Goal: Task Accomplishment & Management: Manage account settings

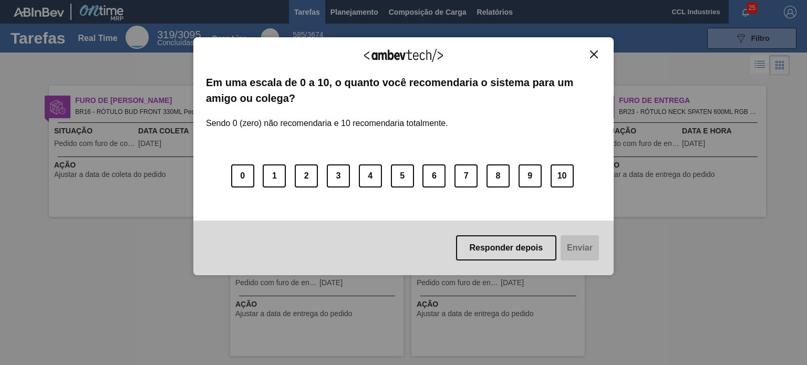
click at [597, 62] on div "Agradecemos seu feedback!" at bounding box center [403, 62] width 395 height 25
click at [594, 58] on div "Agradecemos seu feedback!" at bounding box center [403, 62] width 395 height 25
click at [593, 56] on img "Close" at bounding box center [594, 54] width 8 height 8
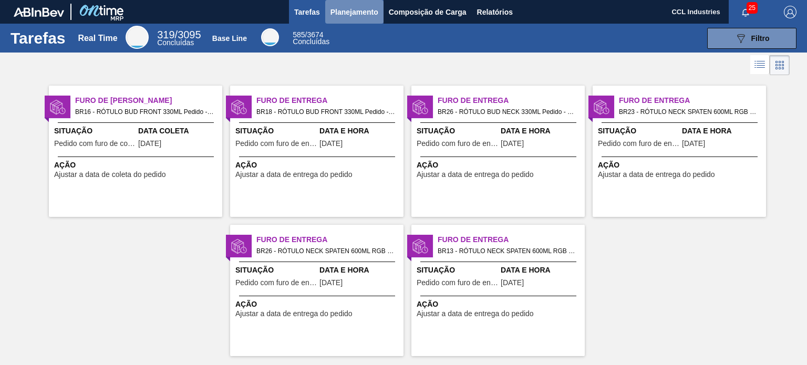
click at [339, 14] on span "Planejamento" at bounding box center [354, 12] width 48 height 13
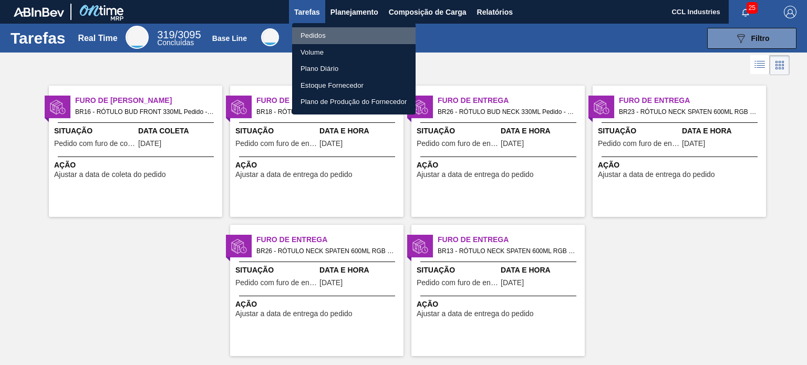
click at [332, 34] on li "Pedidos" at bounding box center [353, 35] width 123 height 17
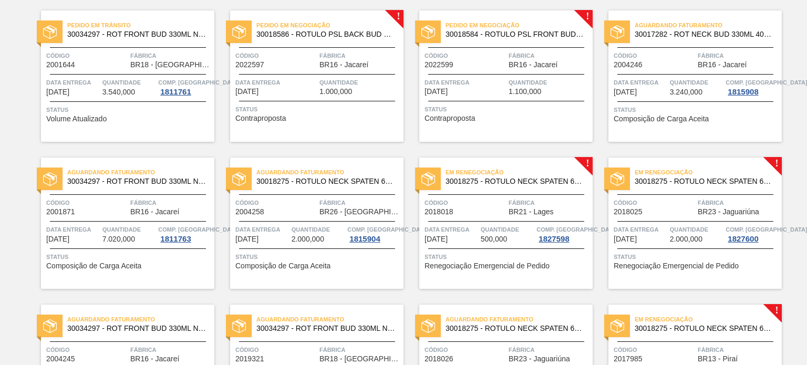
scroll to position [350, 0]
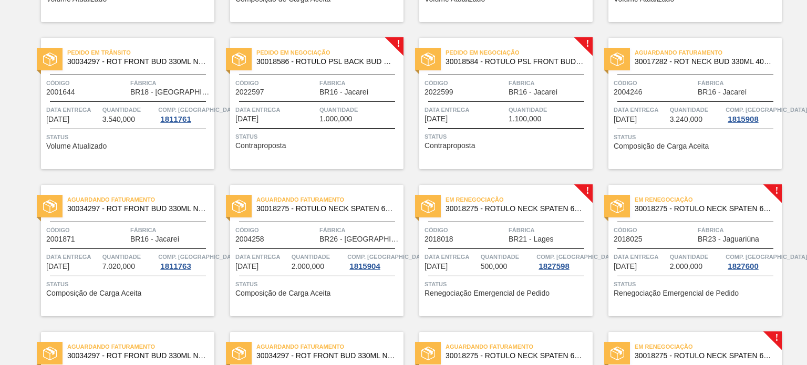
click at [478, 116] on div "Data entrega [DATE]" at bounding box center [464, 114] width 81 height 18
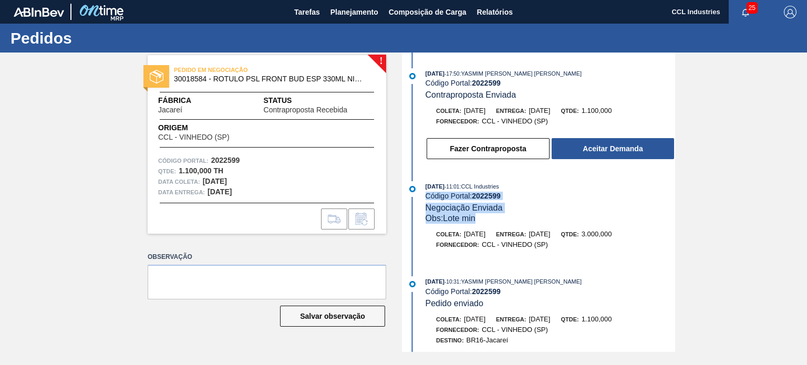
drag, startPoint x: 674, startPoint y: 170, endPoint x: 666, endPoint y: 215, distance: 45.8
click at [666, 215] on div "[DATE] 17:50 : YASMIM [PERSON_NAME] [PERSON_NAME] Código Portal: 2022599 Contra…" at bounding box center [539, 202] width 270 height 299
click at [705, 225] on div "! PEDIDO EM NEGOCIAÇÃO 30018584 - ROTULO PSL FRONT BUD ESP 330ML NIV23 Fábrica …" at bounding box center [403, 202] width 807 height 299
click at [694, 220] on div "! PEDIDO EM NEGOCIAÇÃO 30018584 - ROTULO PSL FRONT BUD ESP 330ML NIV23 Fábrica …" at bounding box center [403, 202] width 807 height 299
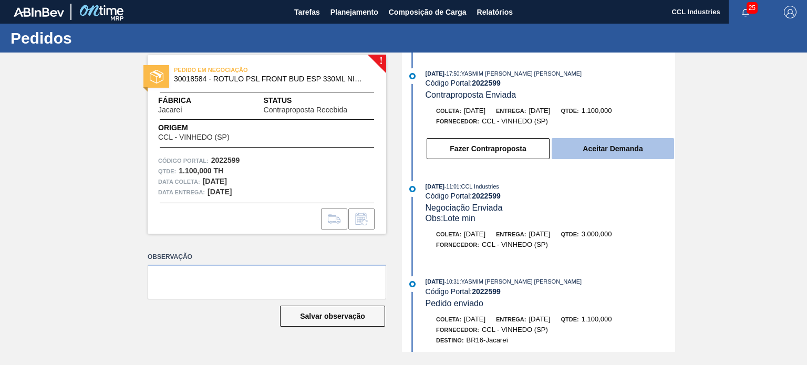
click at [614, 156] on button "Aceitar Demanda" at bounding box center [612, 148] width 122 height 21
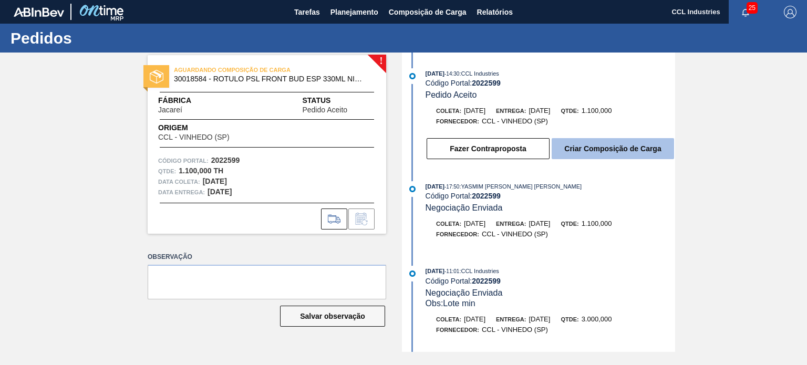
click at [607, 159] on button "Criar Composição de Carga" at bounding box center [612, 148] width 122 height 21
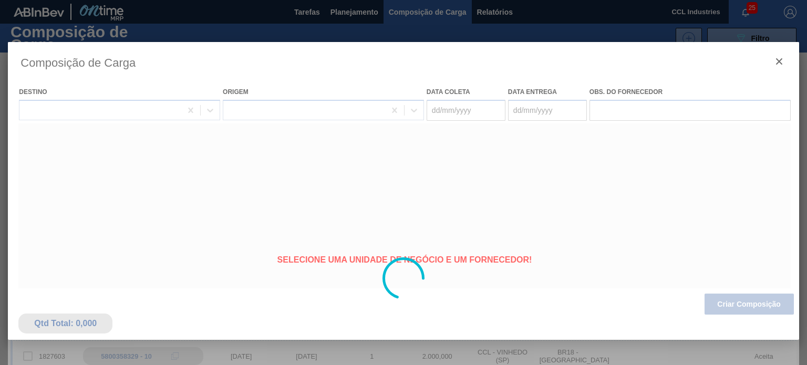
type coleta "[DATE]"
type entrega "[DATE]"
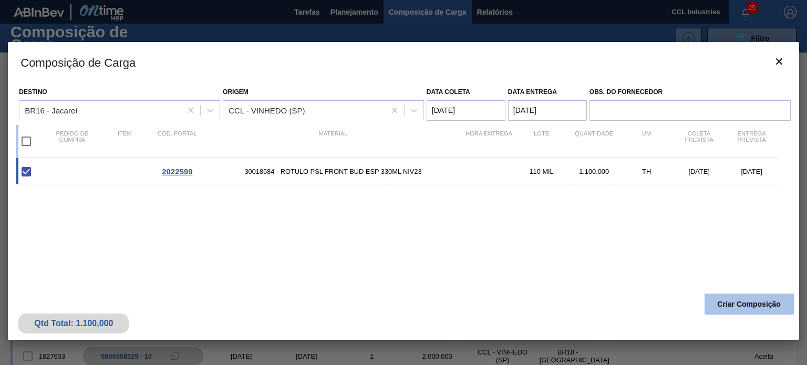
click at [743, 302] on button "Criar Composição" at bounding box center [748, 304] width 89 height 21
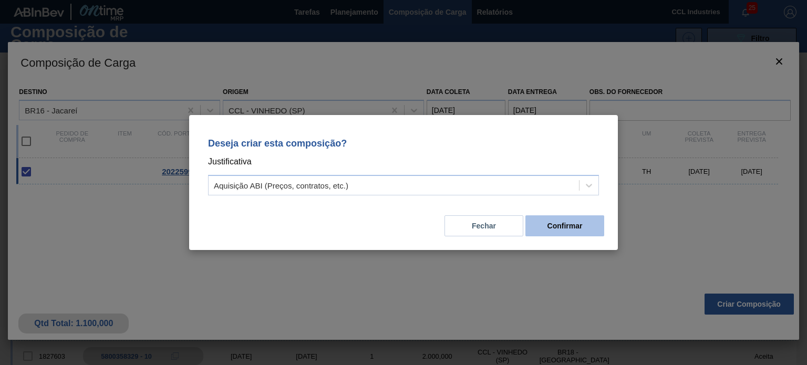
click at [569, 225] on button "Confirmar" at bounding box center [564, 225] width 79 height 21
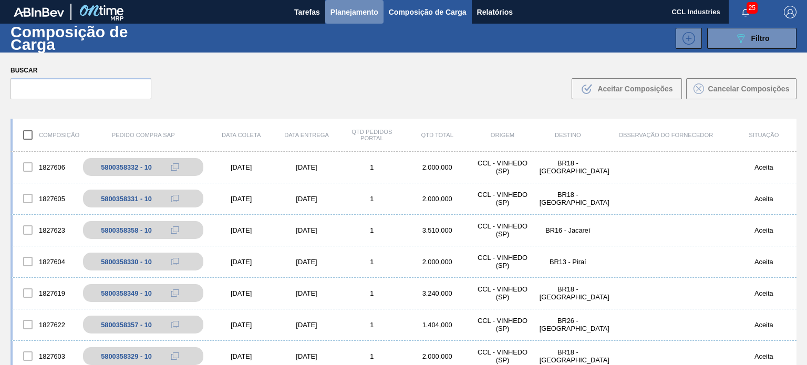
click at [337, 3] on button "Planejamento" at bounding box center [354, 12] width 58 height 24
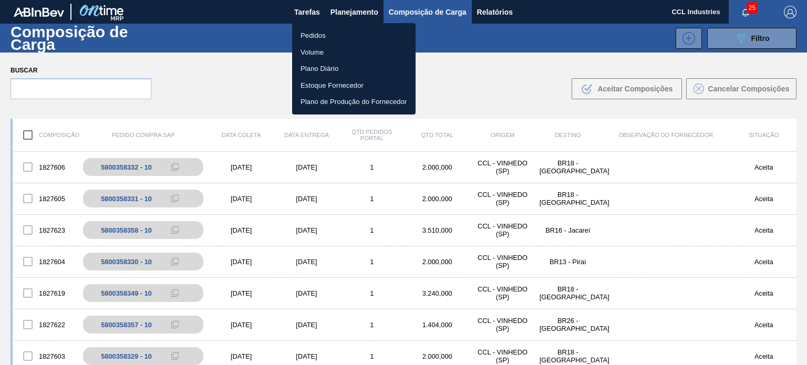
click at [332, 37] on li "Pedidos" at bounding box center [353, 35] width 123 height 17
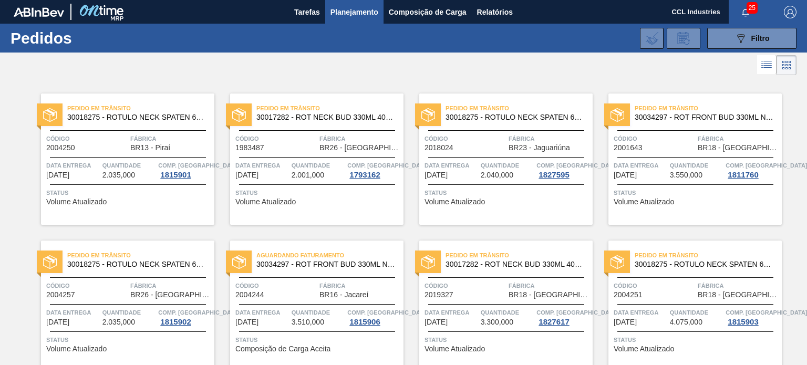
scroll to position [553, 0]
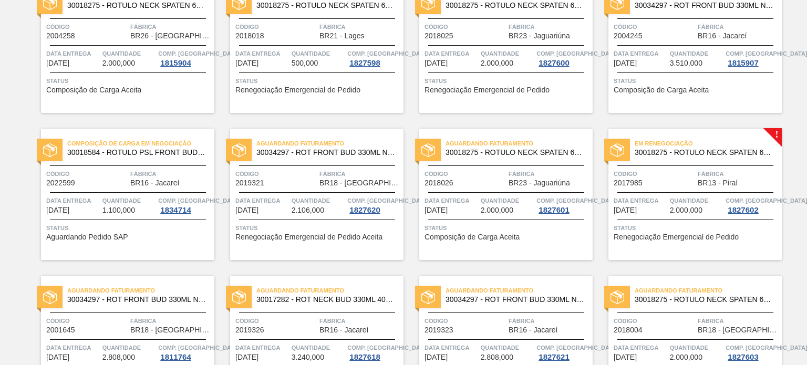
click at [150, 177] on span "Fábrica" at bounding box center [170, 174] width 81 height 11
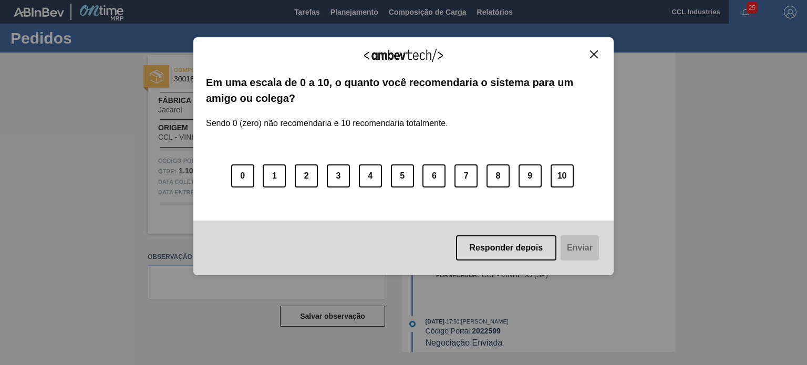
click at [540, 156] on div "0 1 2 3 4 5 6 7 8 9 10" at bounding box center [403, 169] width 395 height 83
click at [536, 162] on div "0 1 2 3 4 5 6 7 8 9 10" at bounding box center [403, 169] width 395 height 83
click at [534, 171] on button "9" at bounding box center [529, 175] width 23 height 23
click at [579, 254] on button "Enviar" at bounding box center [578, 247] width 40 height 25
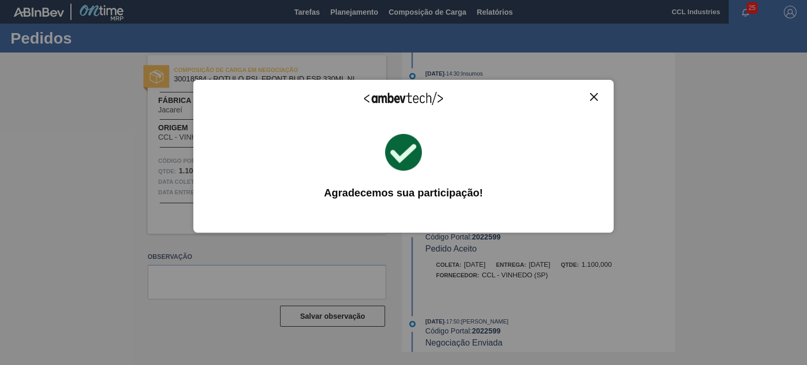
click at [589, 92] on button "Close" at bounding box center [594, 96] width 14 height 9
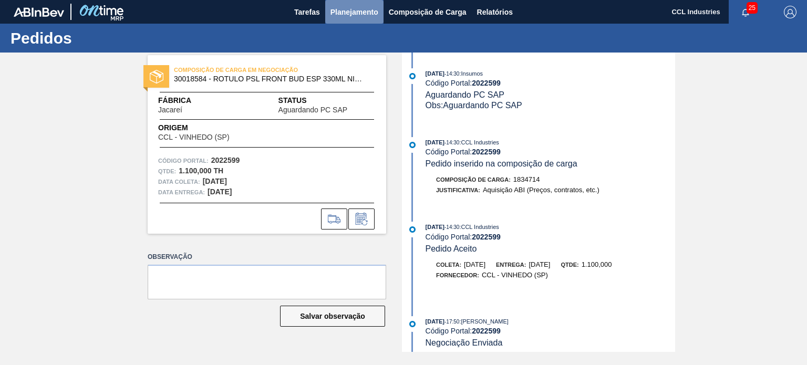
click at [349, 14] on span "Planejamento" at bounding box center [354, 12] width 48 height 13
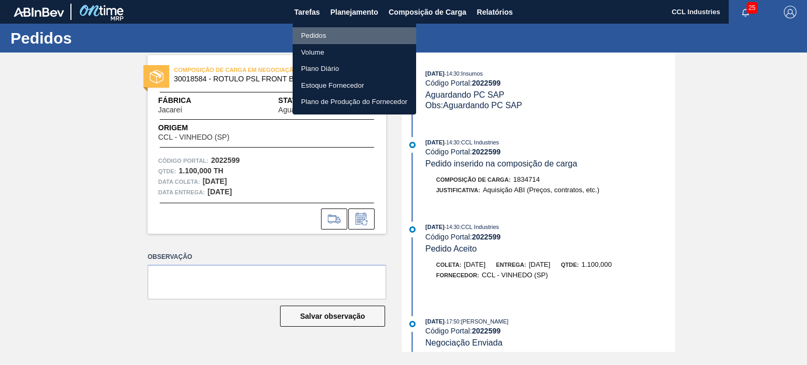
click at [323, 37] on li "Pedidos" at bounding box center [353, 35] width 123 height 17
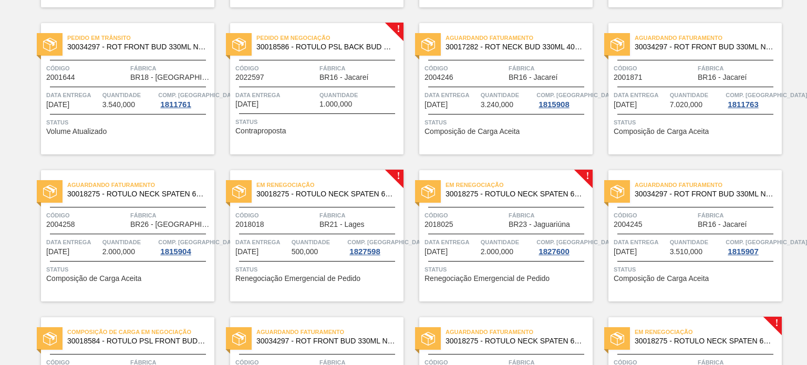
scroll to position [368, 0]
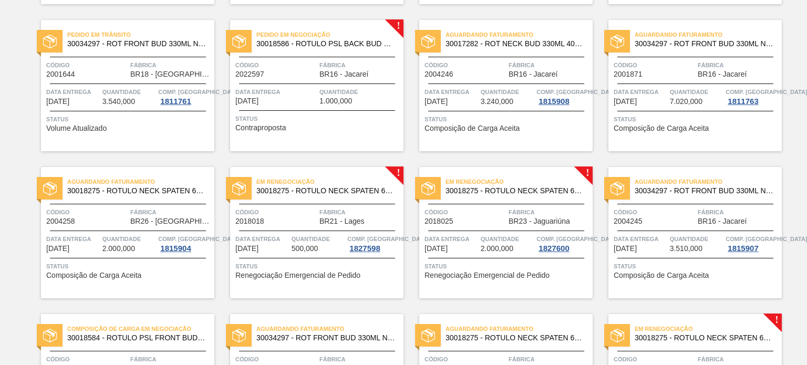
click at [290, 100] on div "Data entrega [DATE]" at bounding box center [275, 96] width 81 height 18
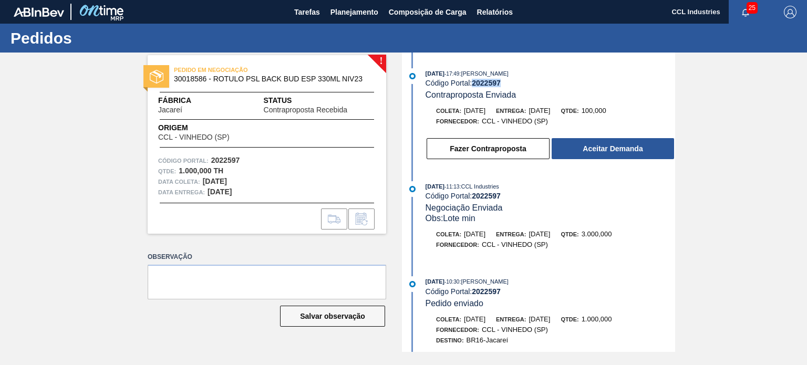
drag, startPoint x: 502, startPoint y: 82, endPoint x: 474, endPoint y: 86, distance: 28.1
click at [474, 86] on div "Código Portal: 2022597" at bounding box center [549, 83] width 249 height 8
copy strong "2022597"
click at [502, 151] on button "Fazer Contraproposta" at bounding box center [487, 148] width 123 height 21
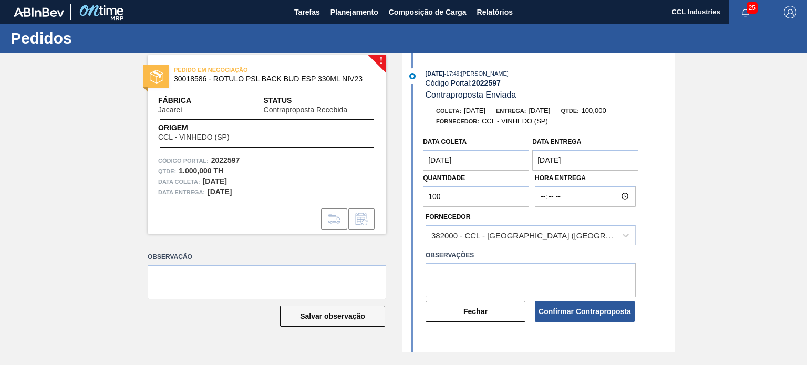
click at [487, 203] on input "100" at bounding box center [476, 196] width 106 height 21
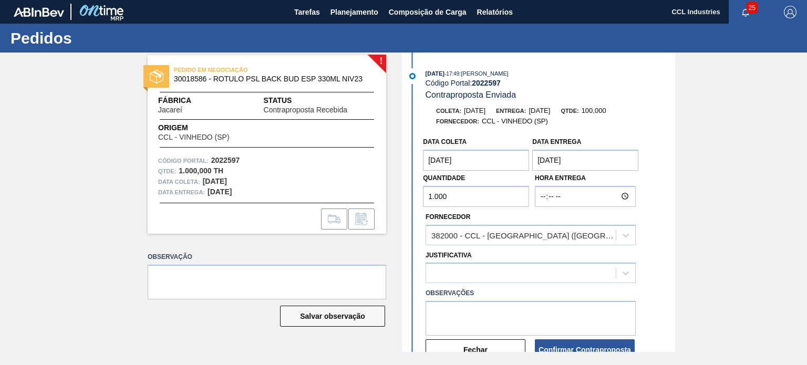
type input "1.000"
click at [503, 317] on textarea at bounding box center [530, 318] width 210 height 35
type textarea "Lote 1000"
click at [513, 165] on coleta "[DATE]" at bounding box center [476, 160] width 106 height 21
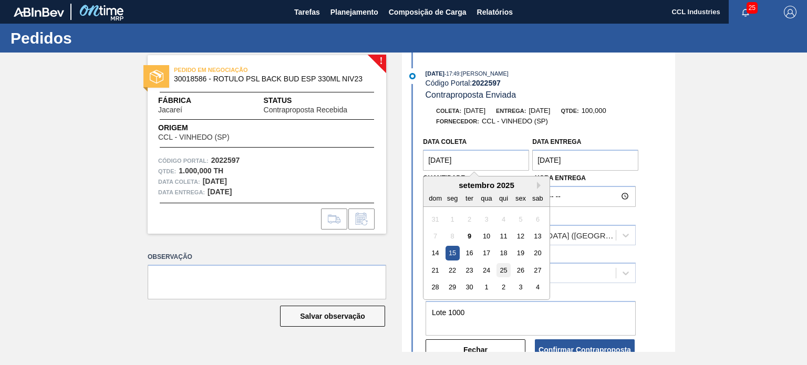
click at [508, 275] on div "25" at bounding box center [503, 270] width 14 height 14
type coleta "[DATE]"
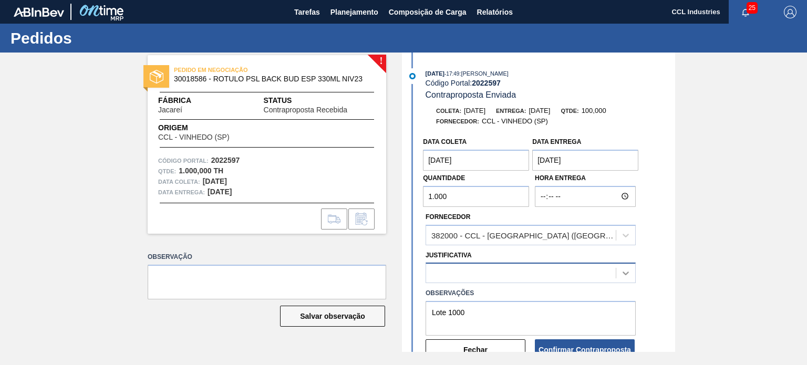
click at [623, 268] on div at bounding box center [625, 273] width 19 height 19
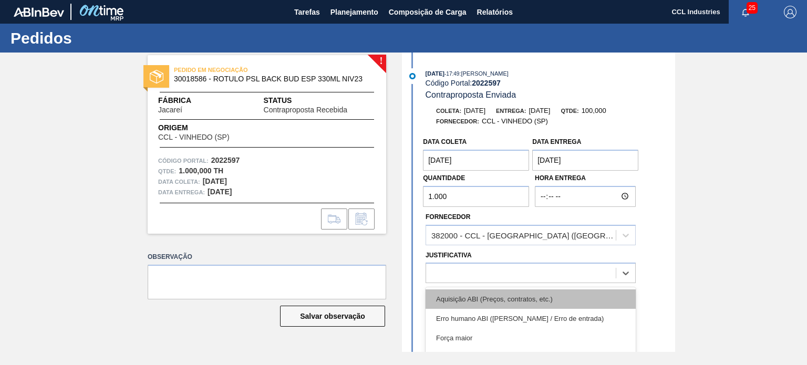
click at [557, 299] on div "Aquisição ABI (Preços, contratos, etc.)" at bounding box center [530, 298] width 210 height 19
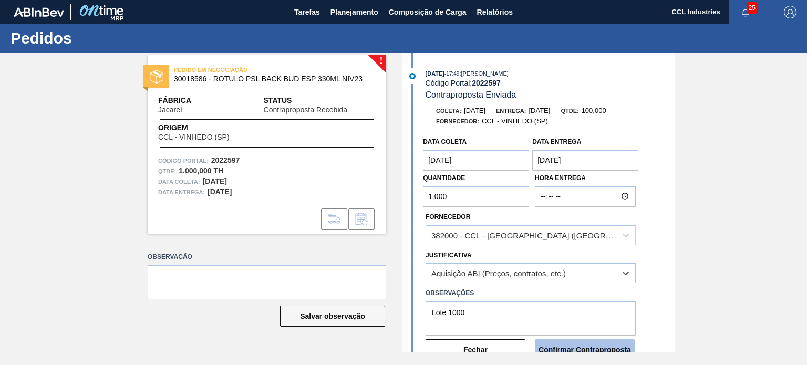
click at [571, 346] on button "Confirmar Contraproposta" at bounding box center [585, 349] width 100 height 21
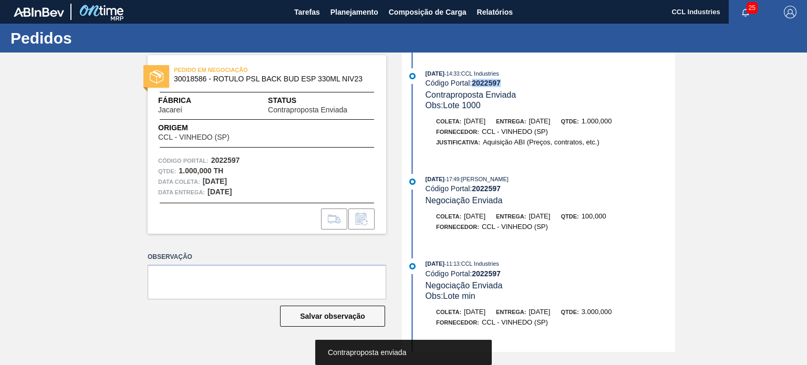
drag, startPoint x: 510, startPoint y: 88, endPoint x: 475, endPoint y: 89, distance: 35.2
click at [475, 89] on div "09/09/2025 - 14:33 : CCL Industries Código Portal: 2022597 Contraproposta Envia…" at bounding box center [549, 89] width 249 height 43
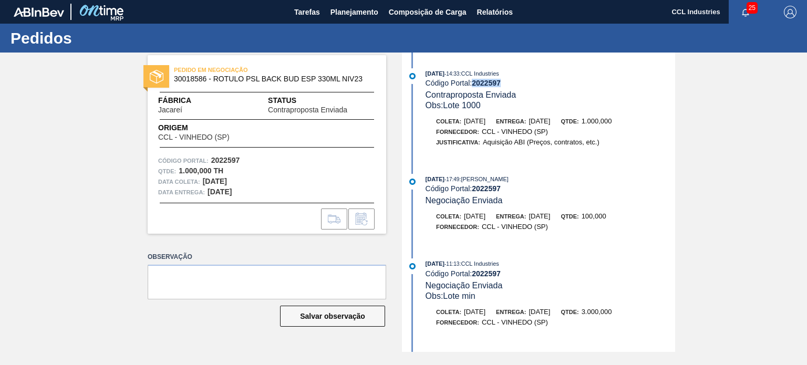
copy strong "2022597"
click at [337, 10] on span "Planejamento" at bounding box center [354, 12] width 48 height 13
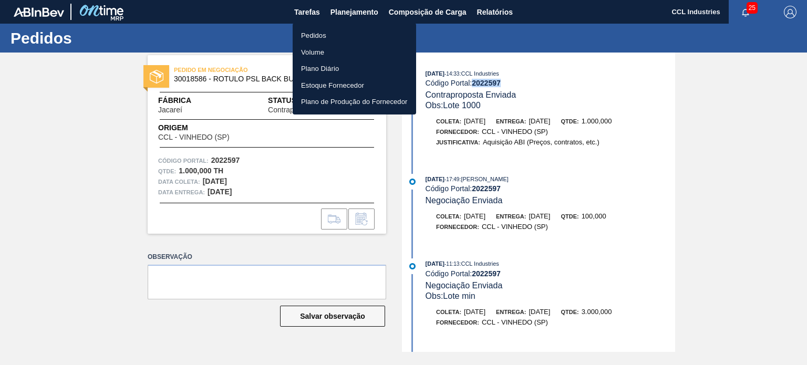
click at [330, 37] on li "Pedidos" at bounding box center [353, 35] width 123 height 17
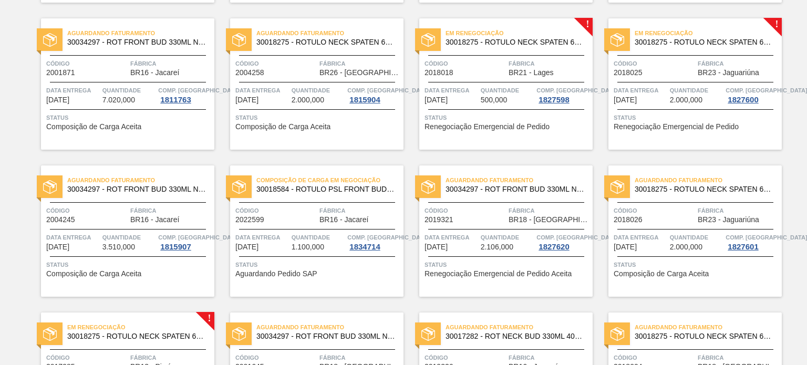
scroll to position [525, 0]
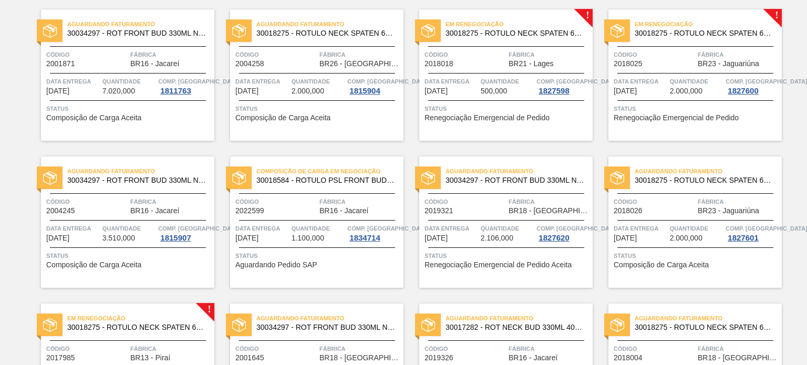
click at [509, 49] on span "Fábrica" at bounding box center [548, 54] width 81 height 11
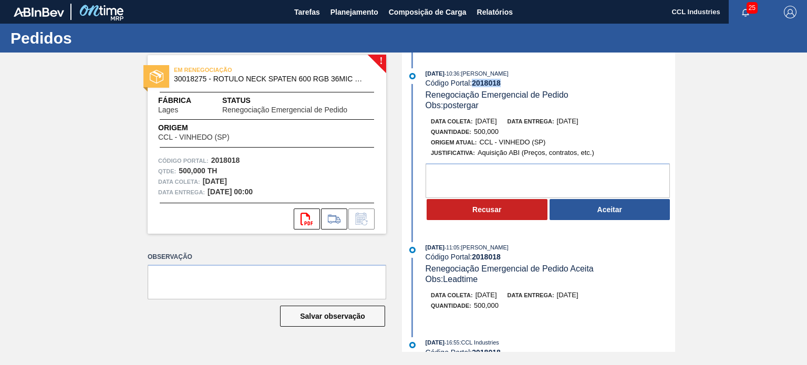
drag, startPoint x: 510, startPoint y: 86, endPoint x: 472, endPoint y: 88, distance: 38.4
click at [472, 88] on div "09/09/2025 - 10:36 : Lucas Pondian Código Portal: 2018018 Renegociação Emergenc…" at bounding box center [549, 89] width 249 height 43
copy div "2018018"
click at [629, 211] on button "Aceitar" at bounding box center [609, 209] width 121 height 21
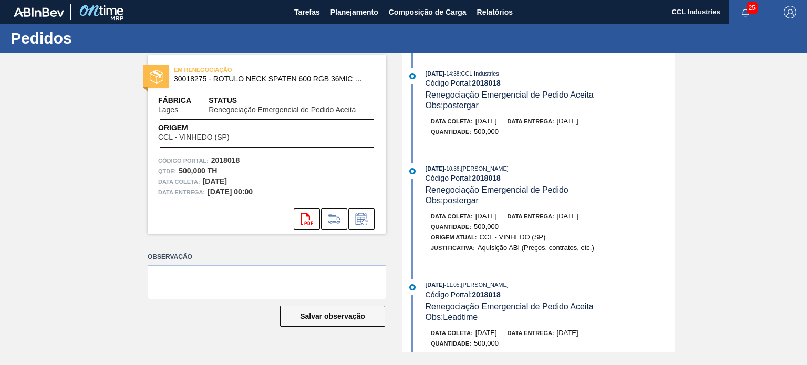
click at [497, 212] on div "09/09/2025 - 10:36 : Lucas Pondian Código Portal: 2018018 Renegociação Emergenc…" at bounding box center [539, 213] width 270 height 100
click at [342, 18] on button "Planejamento" at bounding box center [354, 12] width 58 height 24
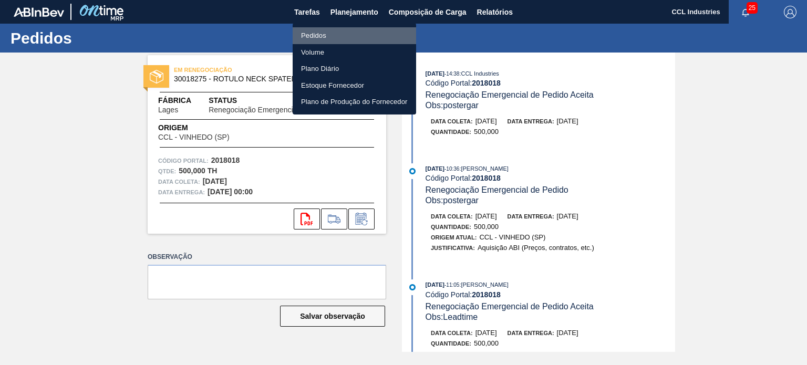
click at [330, 35] on li "Pedidos" at bounding box center [353, 35] width 123 height 17
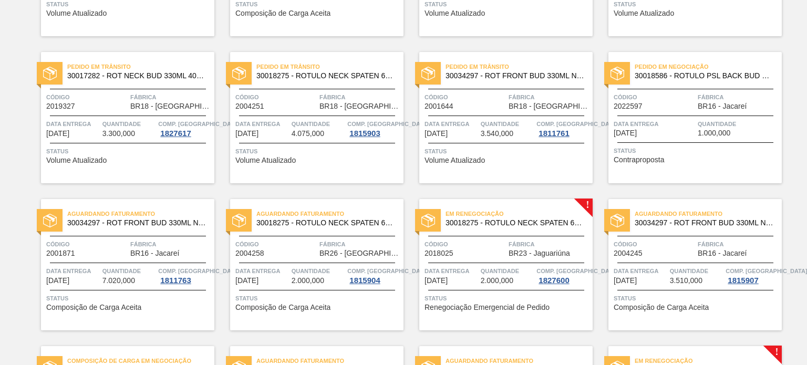
scroll to position [420, 0]
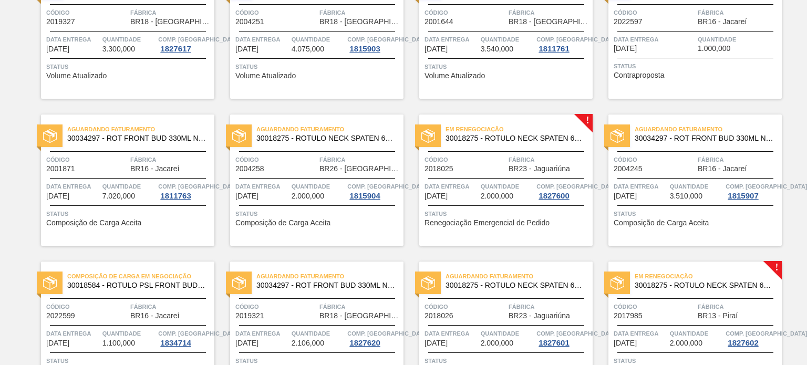
click at [488, 170] on div "Código 2018025" at bounding box center [464, 163] width 81 height 18
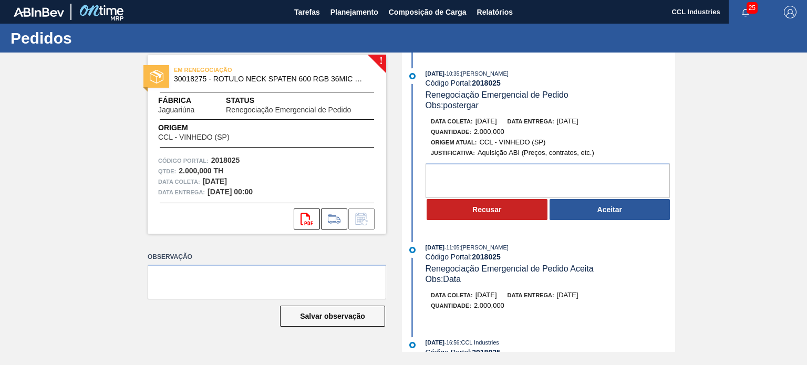
click at [504, 86] on div "09/09/2025 - 10:35 : Lucas Pondian Código Portal: 2018025 Renegociação Emergenc…" at bounding box center [549, 89] width 249 height 43
drag, startPoint x: 503, startPoint y: 85, endPoint x: 474, endPoint y: 82, distance: 28.5
click at [474, 82] on div "Código Portal: 2018025" at bounding box center [549, 83] width 249 height 8
copy strong "2018025"
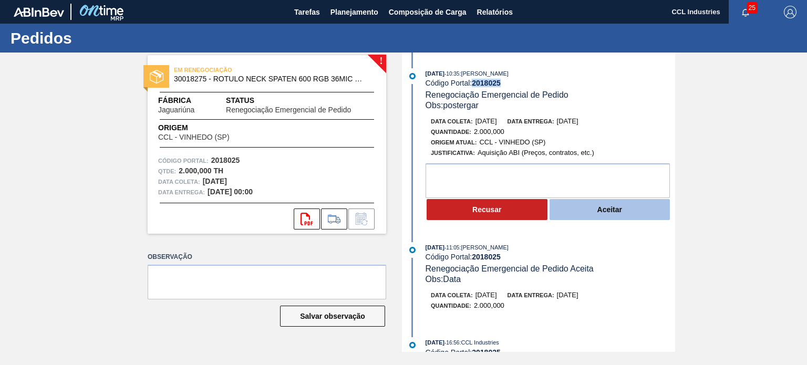
click at [593, 215] on button "Aceitar" at bounding box center [609, 209] width 121 height 21
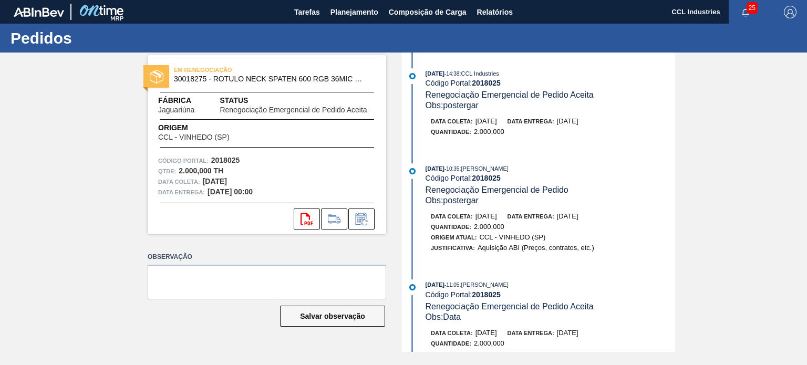
click at [735, 224] on div "EM RENEGOCIAÇÃO 30018275 - ROTULO NECK SPATEN 600 RGB 36MIC REDONDO Fábrica Jag…" at bounding box center [403, 202] width 807 height 299
click at [347, 15] on span "Planejamento" at bounding box center [354, 12] width 48 height 13
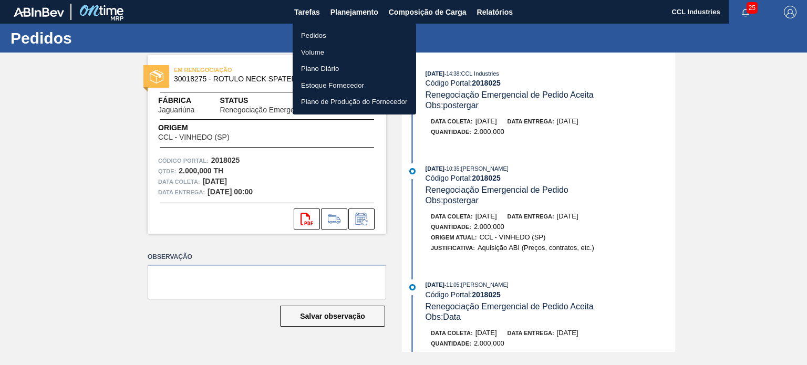
click at [317, 34] on li "Pedidos" at bounding box center [353, 35] width 123 height 17
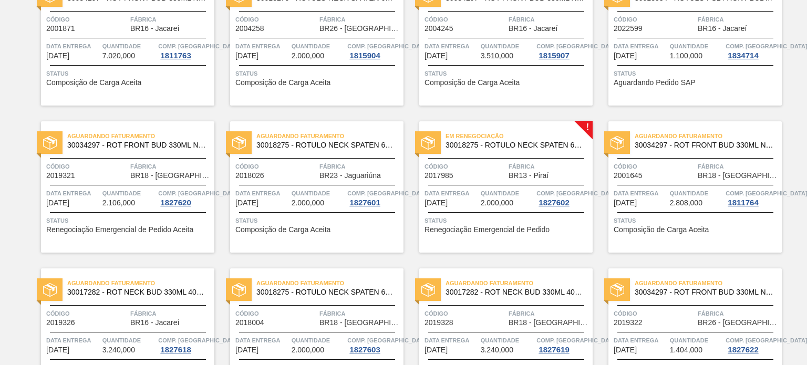
scroll to position [589, 0]
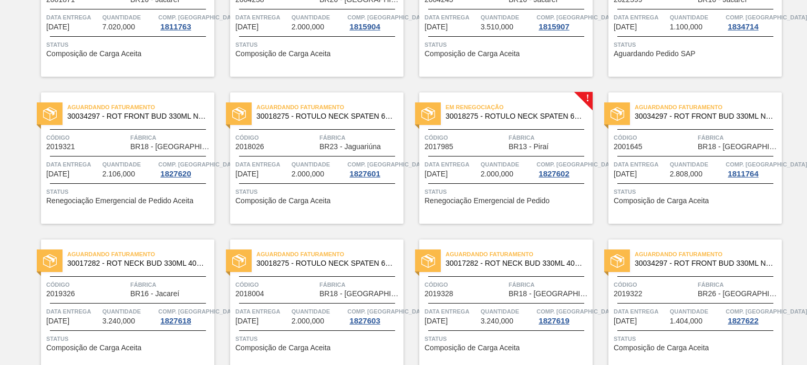
click at [505, 156] on div "Em renegociação 30018275 - ROTULO NECK SPATEN 600 RGB 36MIC REDONDO Código 2017…" at bounding box center [505, 157] width 173 height 131
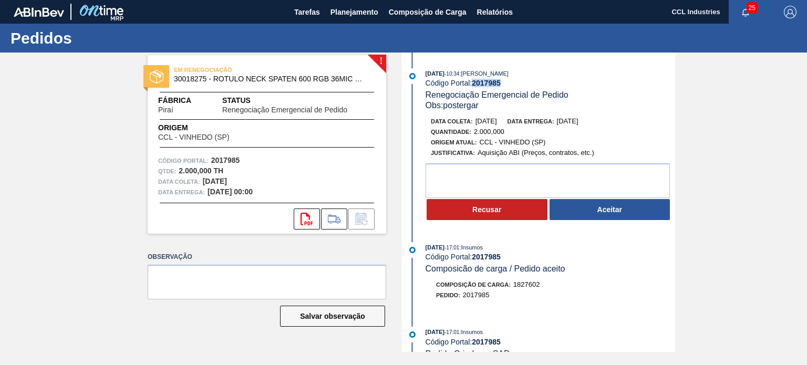
drag, startPoint x: 508, startPoint y: 82, endPoint x: 473, endPoint y: 86, distance: 35.4
click at [473, 86] on div "Código Portal: 2017985" at bounding box center [549, 83] width 249 height 8
copy strong "2017985"
click at [611, 220] on button "Aceitar" at bounding box center [609, 209] width 121 height 21
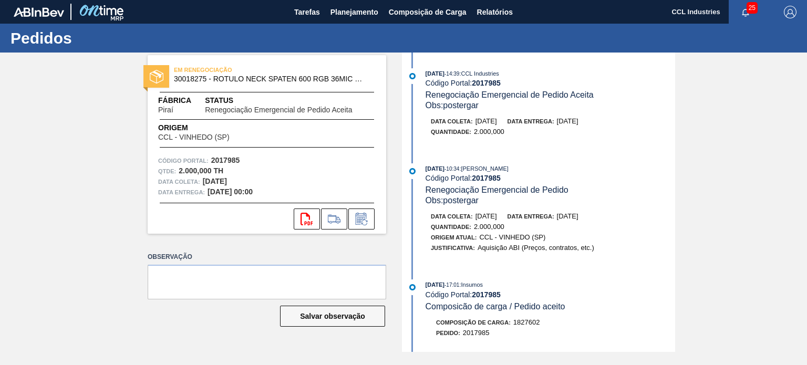
click at [492, 218] on span "29/10/2025" at bounding box center [486, 216] width 22 height 8
click at [360, 18] on button "Planejamento" at bounding box center [354, 12] width 58 height 24
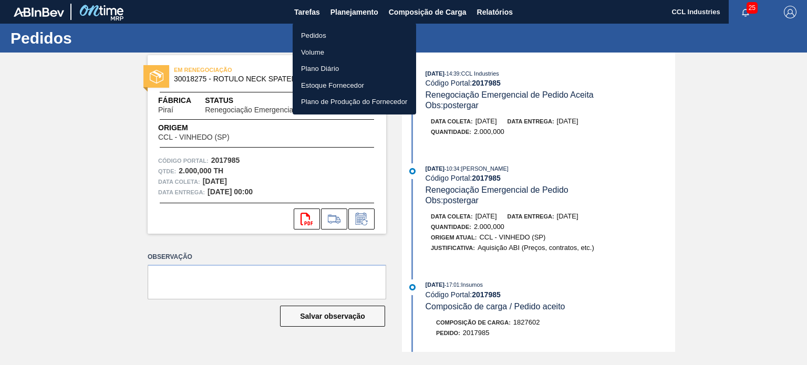
click at [334, 33] on li "Pedidos" at bounding box center [353, 35] width 123 height 17
